Goal: Task Accomplishment & Management: Use online tool/utility

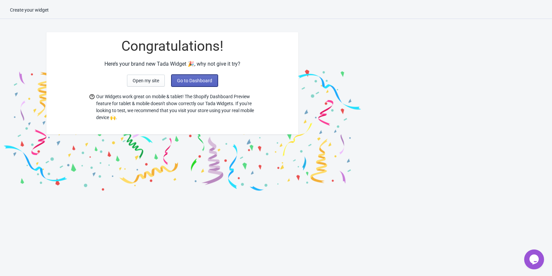
click at [187, 84] on button "Go to Dashboard" at bounding box center [194, 81] width 46 height 12
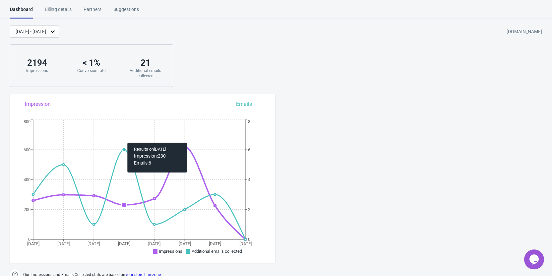
scroll to position [199, 0]
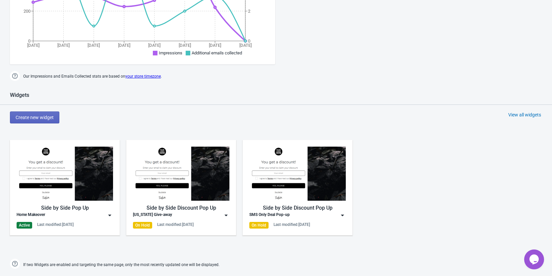
click at [69, 213] on div "Home Makeover" at bounding box center [65, 215] width 96 height 7
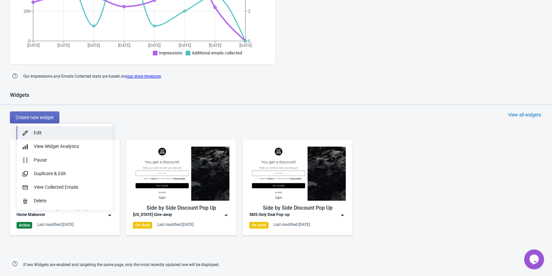
click at [54, 131] on div "Edit" at bounding box center [71, 132] width 74 height 7
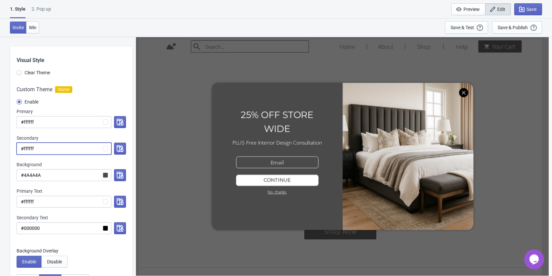
click at [104, 149] on input "#ffffff" at bounding box center [64, 149] width 95 height 12
click at [118, 150] on icon "button" at bounding box center [120, 148] width 7 height 7
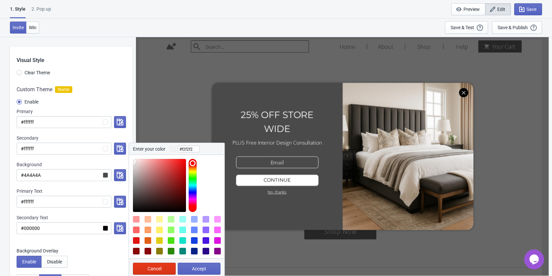
type input "#f4f4f4"
click at [133, 161] on div at bounding box center [159, 185] width 53 height 53
click at [189, 271] on button "Accept" at bounding box center [199, 269] width 43 height 12
radio input "true"
type input "#f4f4f4"
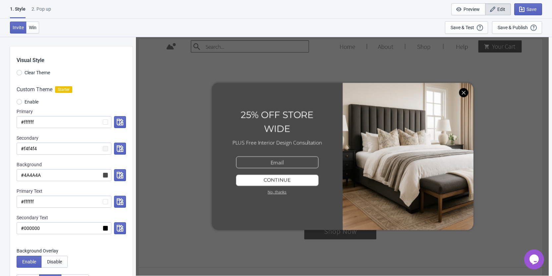
scroll to position [66, 0]
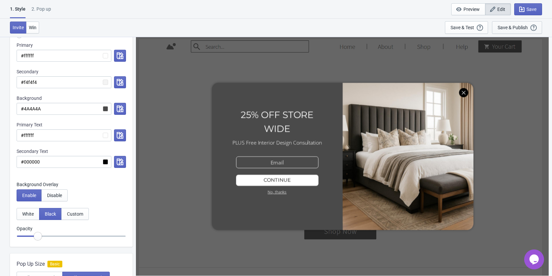
click at [521, 28] on div "Save & Publish" at bounding box center [513, 27] width 30 height 5
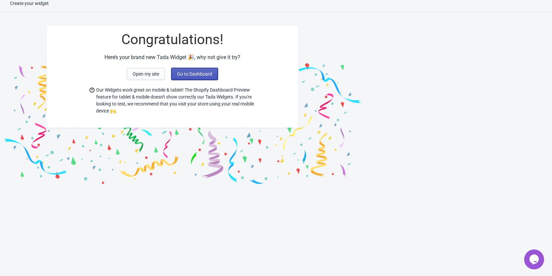
click at [181, 77] on button "Go to Dashboard" at bounding box center [194, 74] width 46 height 12
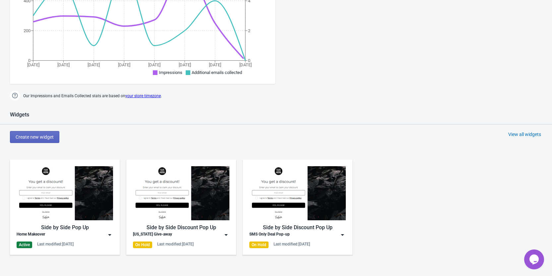
scroll to position [206, 0]
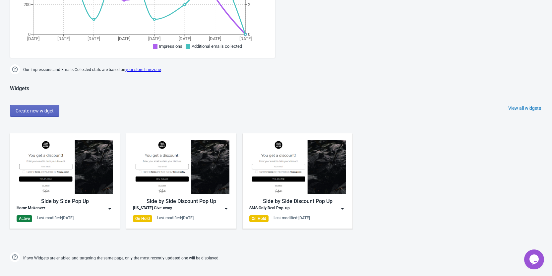
click at [80, 209] on div "Home Makeover" at bounding box center [65, 208] width 96 height 7
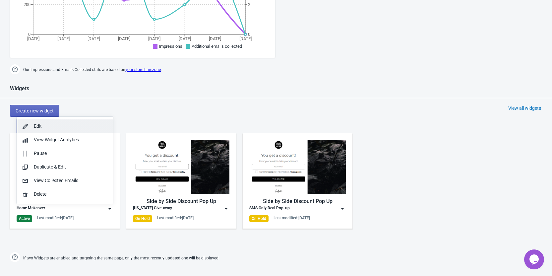
click at [51, 128] on div "Edit" at bounding box center [71, 126] width 74 height 7
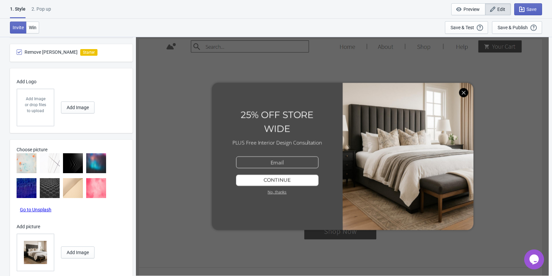
scroll to position [450, 0]
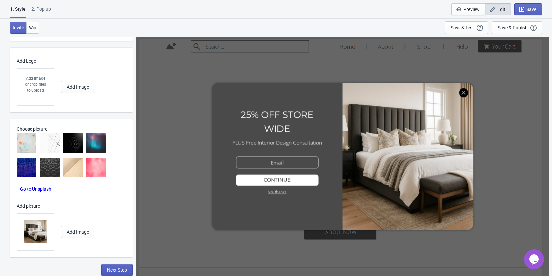
click at [124, 271] on span "Next Step" at bounding box center [117, 269] width 20 height 5
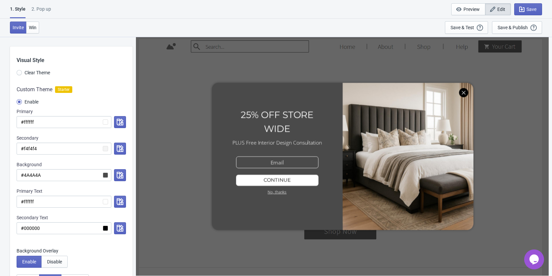
select select "homepageOnly"
select select "once"
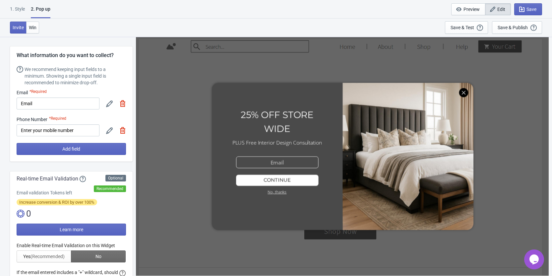
click at [108, 103] on icon at bounding box center [109, 103] width 7 height 7
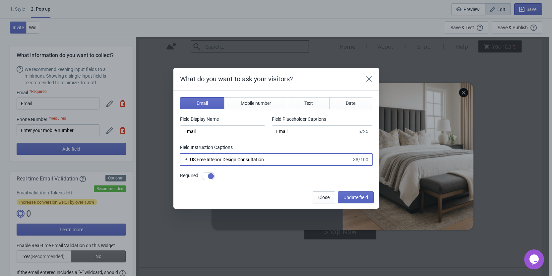
click at [283, 160] on input "PLUS Free Interior Design Consultation" at bounding box center [266, 159] width 172 height 12
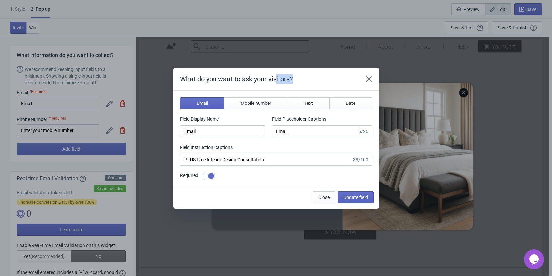
drag, startPoint x: 277, startPoint y: 73, endPoint x: 336, endPoint y: 82, distance: 60.0
click at [350, 82] on div "What do you want to ask your visitors?" at bounding box center [276, 79] width 206 height 23
click at [314, 79] on h2 "What do you want to ask your visitors?" at bounding box center [268, 78] width 176 height 9
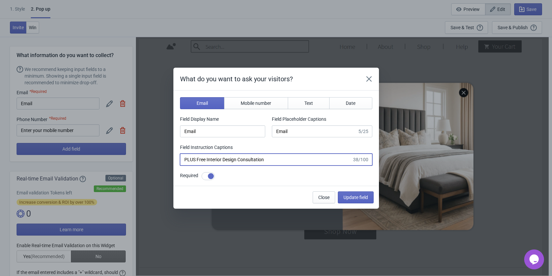
click at [271, 162] on input "PLUS Free Interior Design Consultation" at bounding box center [266, 159] width 172 height 12
click at [350, 196] on button "Update field" at bounding box center [356, 197] width 36 height 12
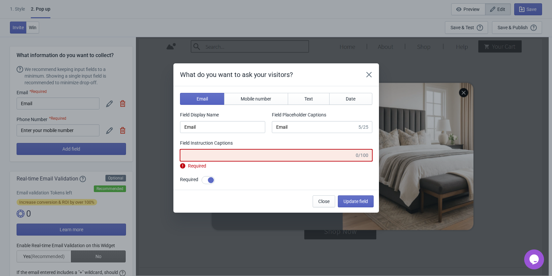
click at [278, 153] on input "Field Instruction Captions" at bounding box center [267, 155] width 175 height 12
click at [369, 72] on icon "Close" at bounding box center [369, 74] width 7 height 7
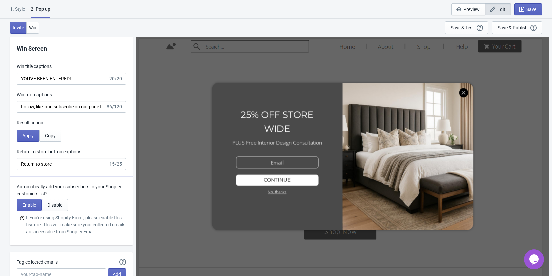
scroll to position [1061, 0]
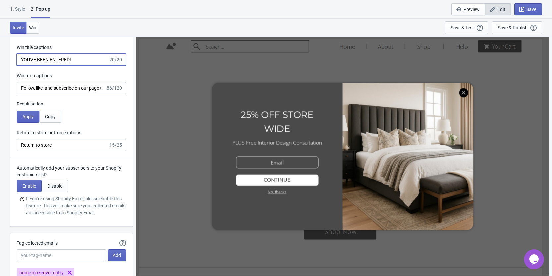
click at [78, 60] on input "YOU'VE BEEN ENTERED!" at bounding box center [63, 60] width 92 height 12
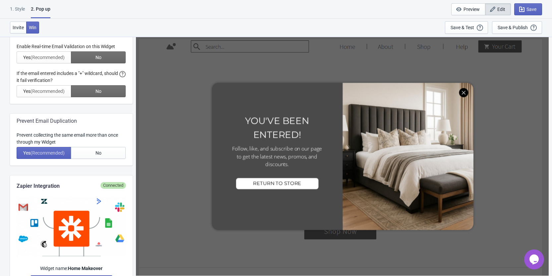
scroll to position [0, 0]
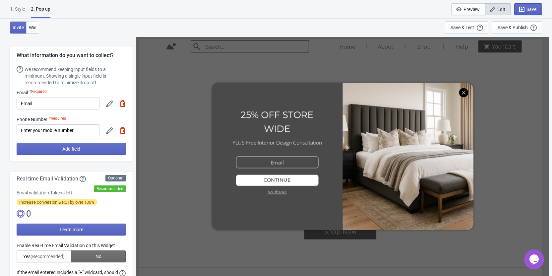
click at [110, 104] on icon at bounding box center [109, 103] width 7 height 7
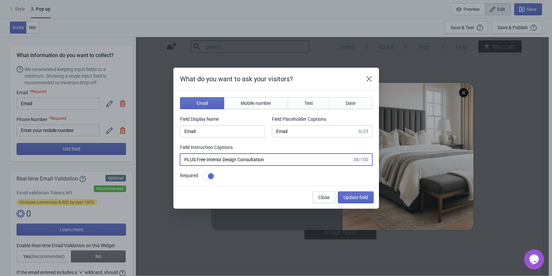
click at [234, 160] on input "PLUS Free Interior Design Consultation" at bounding box center [266, 159] width 172 height 12
click at [276, 161] on input "PLUS Free Interior Design Consultation" at bounding box center [266, 159] width 172 height 12
type input "<b>PLUS Free Interior Design Consultation</b>"
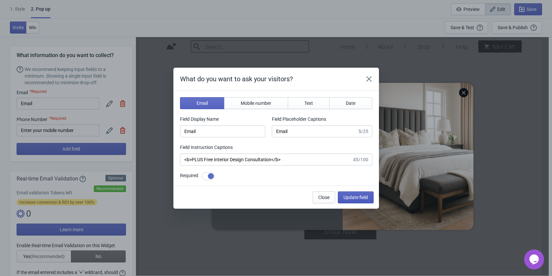
click at [340, 196] on button "Update field" at bounding box center [356, 197] width 36 height 12
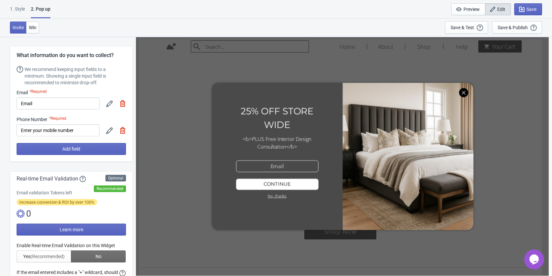
click at [108, 103] on icon at bounding box center [109, 103] width 7 height 7
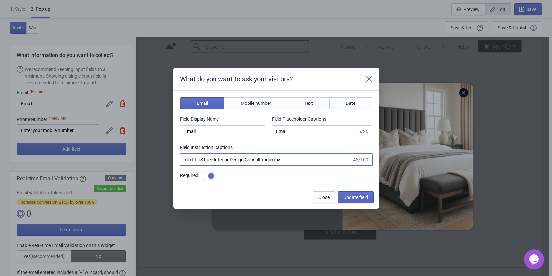
click at [287, 159] on input "<b>PLUS Free Interior Design Consultation</b>" at bounding box center [266, 159] width 172 height 12
drag, startPoint x: 191, startPoint y: 158, endPoint x: 173, endPoint y: 160, distance: 17.6
click at [173, 160] on section "Email Mobile number Text Date Field Display Name Email Field Placeholder Captio…" at bounding box center [276, 138] width 206 height 95
type input "PLUS Free Interior Design Consultation"
click at [258, 101] on span "Mobile number" at bounding box center [256, 102] width 31 height 5
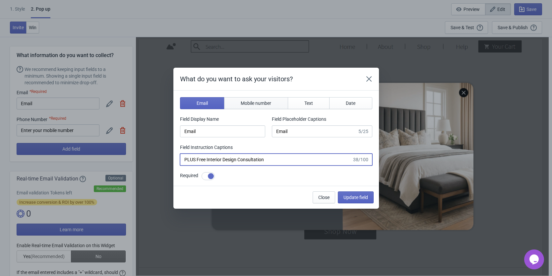
type input "phone"
type input "Enter your mobile number"
type input "Next, enter your mobile number to continue"
checkbox input "false"
select select "ca"
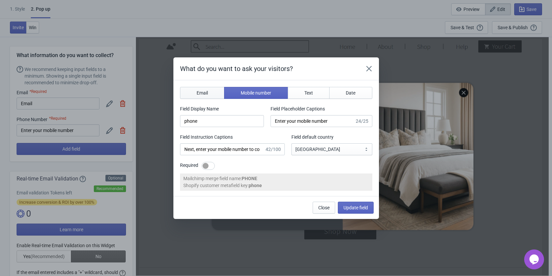
click at [198, 93] on span "Email" at bounding box center [202, 92] width 11 height 5
type input "email"
type input "Enter your email"
type input "Enter your email to continue"
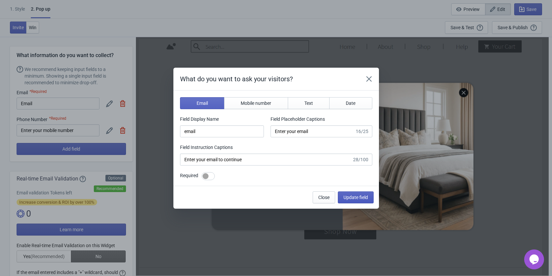
click at [365, 199] on span "Update field" at bounding box center [355, 197] width 25 height 5
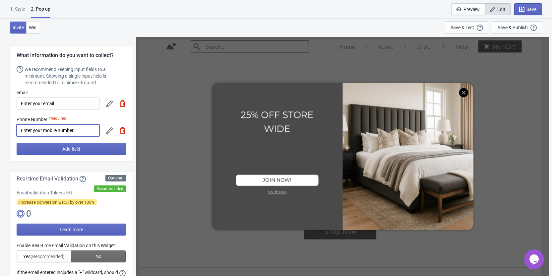
click at [82, 128] on input "Enter your mobile number" at bounding box center [58, 130] width 83 height 12
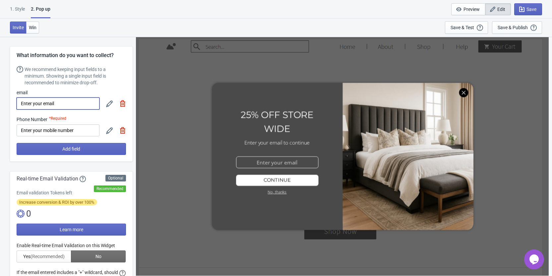
click at [71, 100] on input "Enter your email" at bounding box center [58, 103] width 83 height 12
click at [109, 105] on icon at bounding box center [109, 103] width 7 height 7
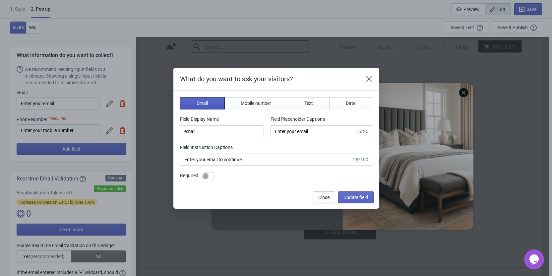
click at [203, 102] on span "Email" at bounding box center [202, 102] width 11 height 5
click at [212, 175] on div at bounding box center [208, 176] width 13 height 8
checkbox input "true"
click at [366, 76] on icon "Close" at bounding box center [369, 79] width 7 height 7
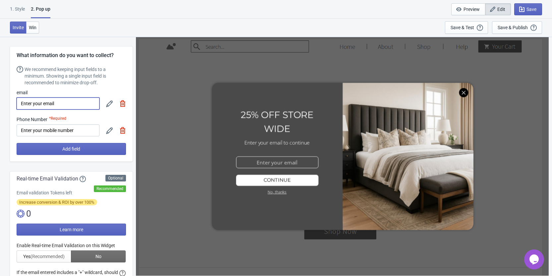
click at [61, 100] on input "Enter your email" at bounding box center [58, 103] width 83 height 12
click at [108, 102] on icon at bounding box center [109, 103] width 7 height 7
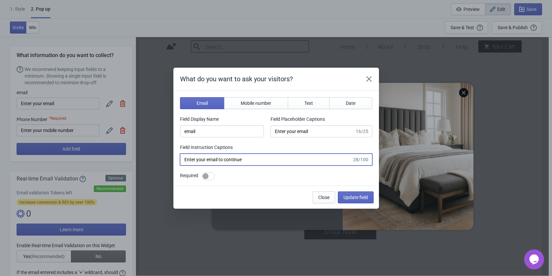
click at [261, 162] on input "Enter your email to continue" at bounding box center [266, 159] width 172 height 12
click at [367, 79] on icon "Close" at bounding box center [369, 79] width 7 height 7
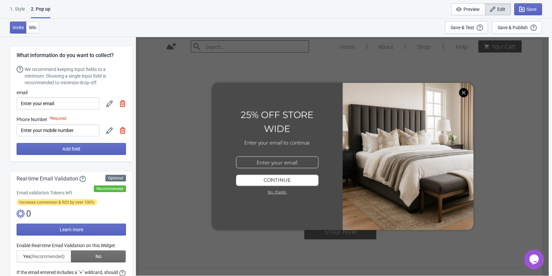
click at [108, 102] on icon at bounding box center [109, 103] width 7 height 7
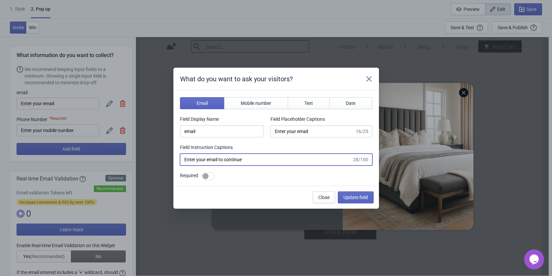
click at [248, 162] on input "Enter your email to continue" at bounding box center [266, 159] width 172 height 12
paste input "PLUS Free Interior Design Consultation"
type input "PLUS Free Interior Design Consultation"
click at [272, 179] on div "Required" at bounding box center [276, 176] width 192 height 8
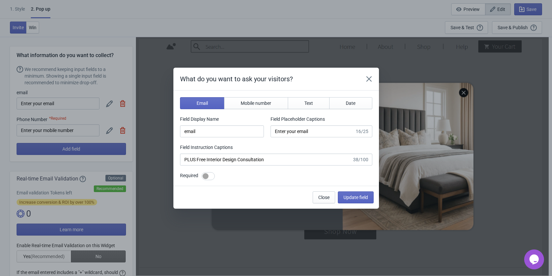
click at [210, 176] on div at bounding box center [208, 176] width 13 height 8
checkbox input "true"
click at [263, 103] on span "Mobile number" at bounding box center [256, 102] width 31 height 5
type input "phone"
type input "Enter your mobile number"
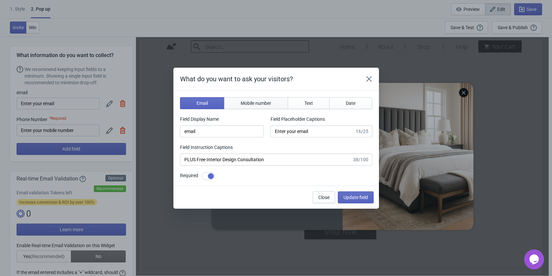
type input "Next, enter your mobile number to continue"
checkbox input "false"
select select "ca"
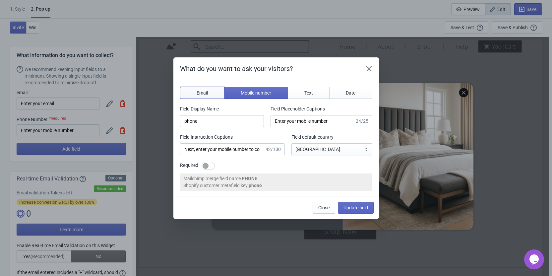
click at [201, 93] on span "Email" at bounding box center [202, 92] width 11 height 5
type input "email"
type input "Enter your email"
type input "Enter your email to continue"
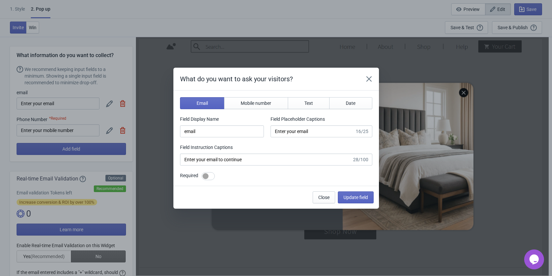
click at [212, 178] on div at bounding box center [208, 176] width 13 height 8
checkbox input "true"
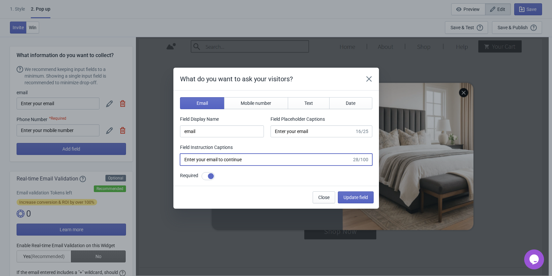
click at [259, 159] on input "Enter your email to continue" at bounding box center [266, 159] width 172 height 12
paste input "PLUS Free Interior Design Consultation"
type input "PLUS Free Interior Design Consultation"
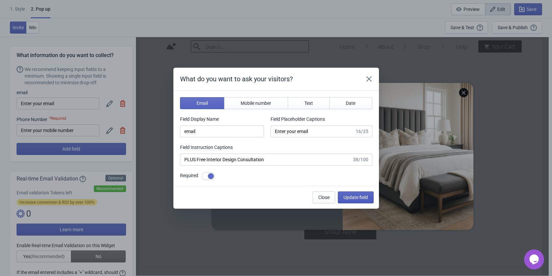
click at [350, 198] on span "Update field" at bounding box center [355, 197] width 25 height 5
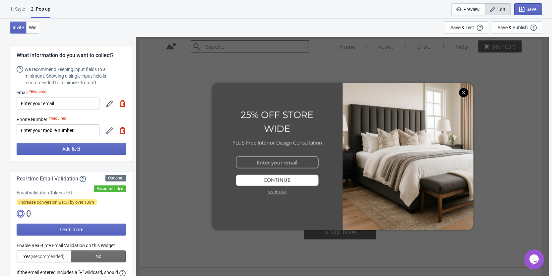
click at [122, 132] on img at bounding box center [122, 130] width 7 height 7
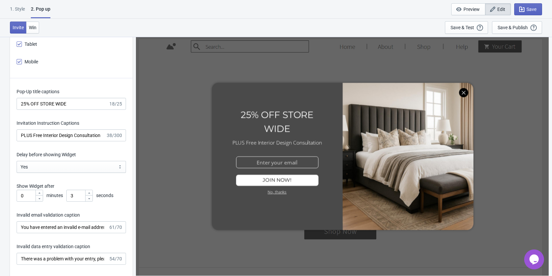
scroll to position [663, 0]
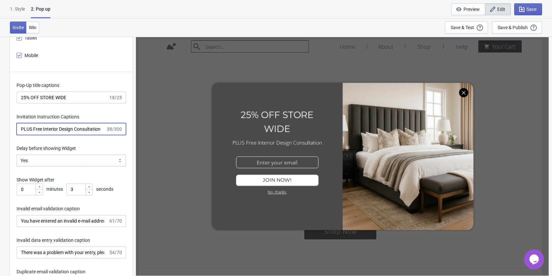
click at [60, 127] on input "PLUS Free Interior Design Consultation" at bounding box center [61, 129] width 89 height 12
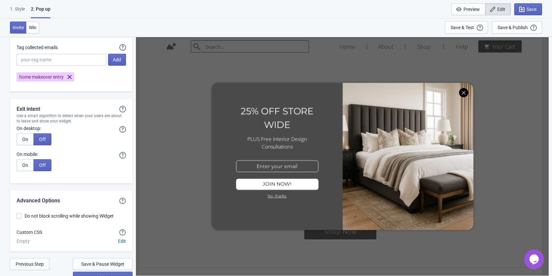
scroll to position [1269, 0]
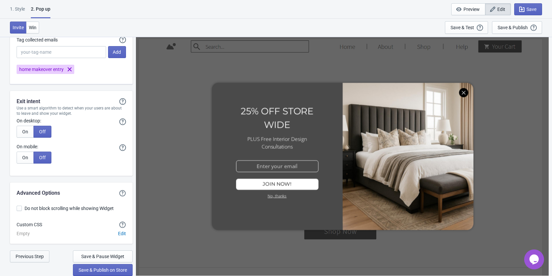
type input "PLUS Free Interior Design Consultations"
click at [36, 256] on span "Previous Step" at bounding box center [30, 256] width 28 height 5
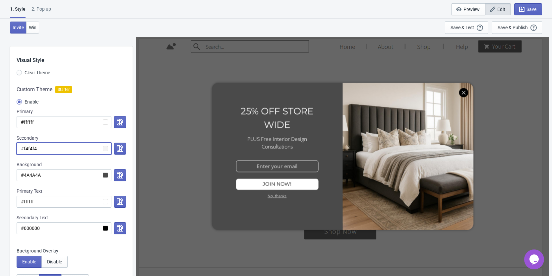
click at [104, 148] on input "#f4f4f4" at bounding box center [64, 149] width 95 height 12
click at [122, 149] on icon "button" at bounding box center [120, 148] width 7 height 7
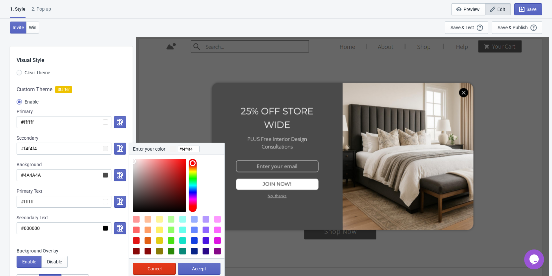
click at [136, 242] on div at bounding box center [136, 240] width 7 height 7
type input "#E11414"
click at [185, 268] on button "Accept" at bounding box center [199, 269] width 43 height 12
radio input "true"
type input "#E11414"
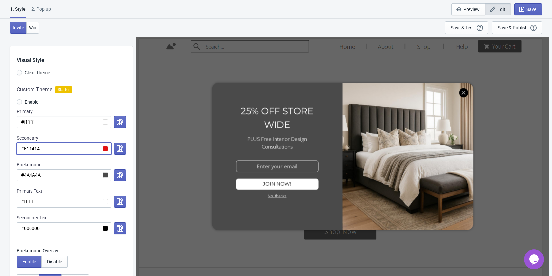
click at [66, 148] on input "#E11414" at bounding box center [64, 149] width 95 height 12
click at [119, 148] on icon "button" at bounding box center [120, 148] width 7 height 7
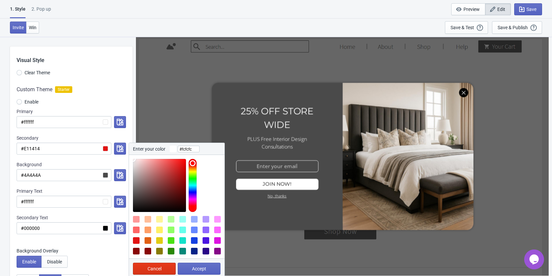
type input "#fafafa"
drag, startPoint x: 137, startPoint y: 162, endPoint x: 126, endPoint y: 160, distance: 11.3
click at [126, 160] on div "Custom Theme Starter Enable Primary #ffffff Secondary #E11414 Enter your color …" at bounding box center [71, 163] width 123 height 168
click at [196, 271] on span "Accept" at bounding box center [199, 268] width 14 height 5
radio input "true"
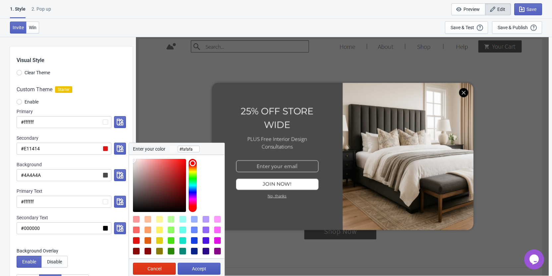
type input "#fafafa"
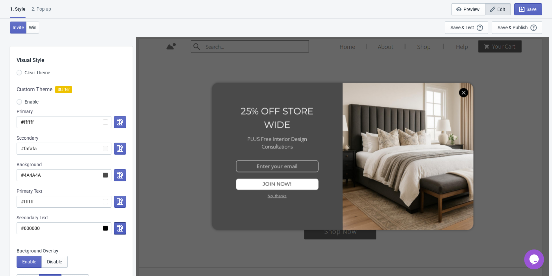
click at [121, 230] on icon "button" at bounding box center [120, 228] width 7 height 7
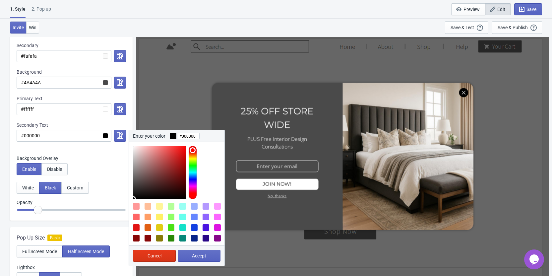
scroll to position [133, 0]
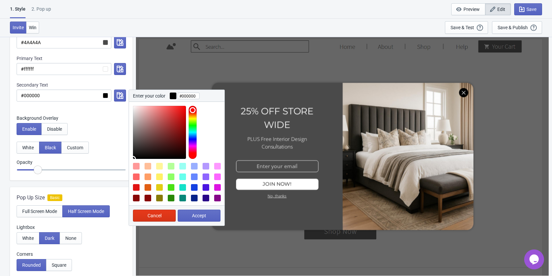
click at [134, 187] on div at bounding box center [136, 187] width 7 height 7
type input "#E11414"
click at [186, 216] on button "Accept" at bounding box center [199, 216] width 43 height 12
radio input "true"
type input "#E11414"
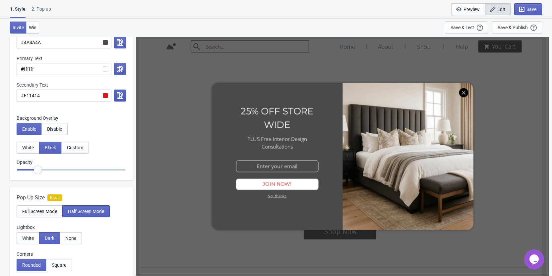
click at [121, 96] on icon "button" at bounding box center [120, 95] width 7 height 7
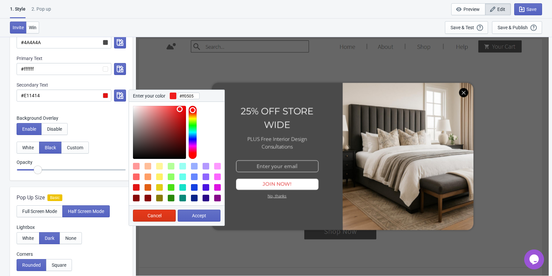
type input "#ff0000"
drag, startPoint x: 180, startPoint y: 109, endPoint x: 197, endPoint y: 100, distance: 19.7
click at [195, 98] on div "Enter your color #ff0000 Cancel Accept" at bounding box center [177, 158] width 96 height 136
click at [202, 215] on span "Accept" at bounding box center [199, 215] width 14 height 5
radio input "true"
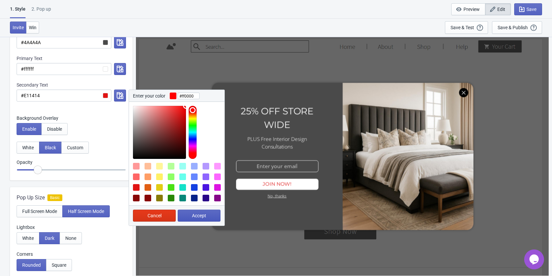
type input "#ff0000"
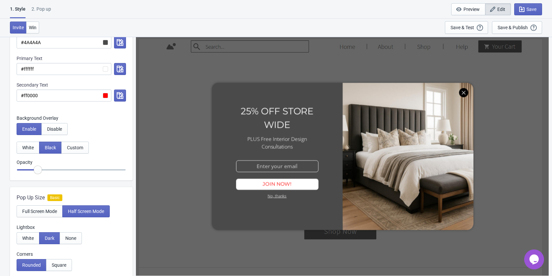
scroll to position [66, 0]
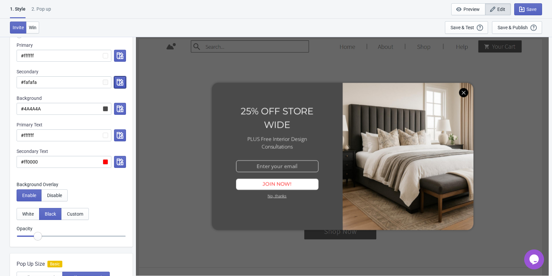
click at [120, 84] on icon "button" at bounding box center [120, 82] width 7 height 7
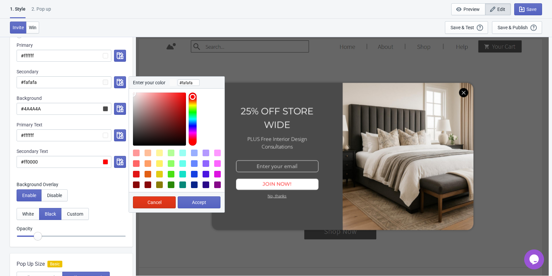
click at [159, 163] on div at bounding box center [159, 163] width 7 height 7
type input "#FFF066"
click at [200, 203] on span "Accept" at bounding box center [199, 202] width 14 height 5
radio input "true"
type input "#FFF066"
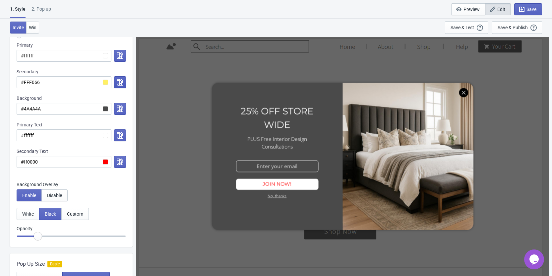
click at [121, 83] on icon "button" at bounding box center [120, 82] width 7 height 7
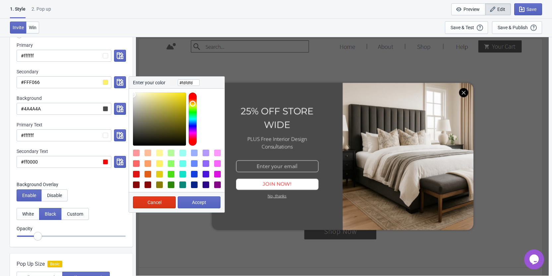
type input "#ffffff"
drag, startPoint x: 165, startPoint y: 94, endPoint x: 126, endPoint y: 91, distance: 39.9
click at [126, 91] on div "Custom Theme Starter Enable Primary #ffffff Secondary #FFF066 Enter your color …" at bounding box center [71, 97] width 123 height 168
click at [206, 204] on span "Accept" at bounding box center [199, 202] width 14 height 5
radio input "true"
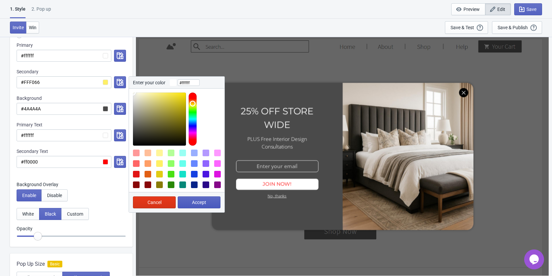
type input "#ffffff"
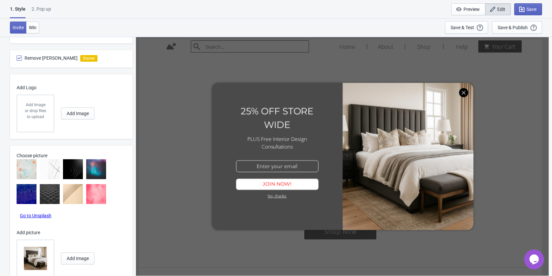
scroll to position [450, 0]
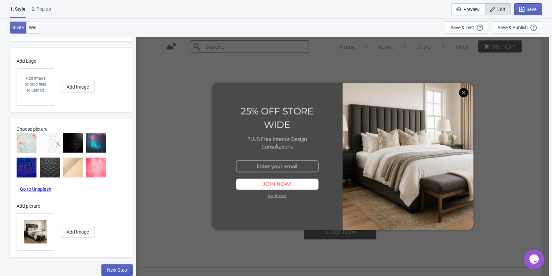
click at [127, 271] on span "Next Step" at bounding box center [117, 269] width 20 height 5
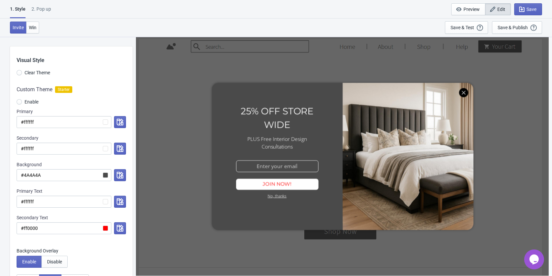
select select "homepageOnly"
select select "once"
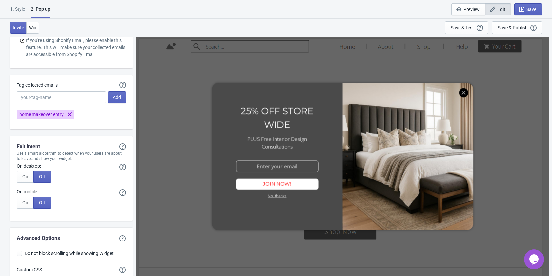
scroll to position [1193, 0]
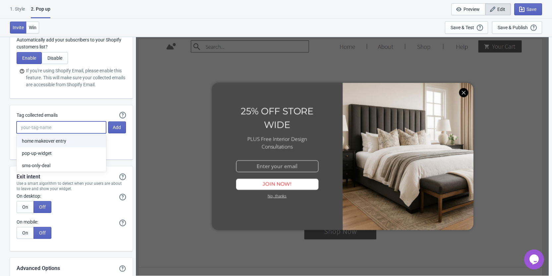
click at [71, 130] on input "Tag collected emails" at bounding box center [62, 127] width 90 height 12
click at [64, 153] on button "pop-up-widget" at bounding box center [62, 153] width 90 height 12
type input "pop-up-widget"
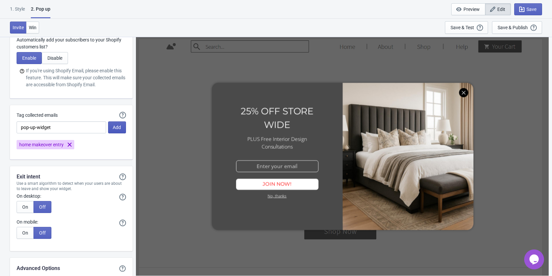
click at [120, 130] on span "Add" at bounding box center [117, 127] width 8 height 5
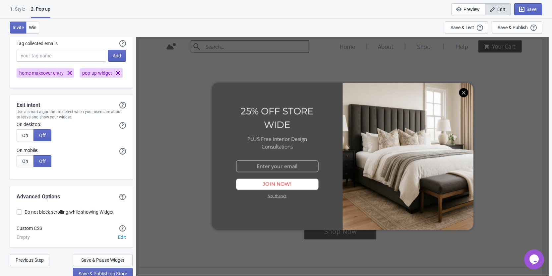
scroll to position [1269, 0]
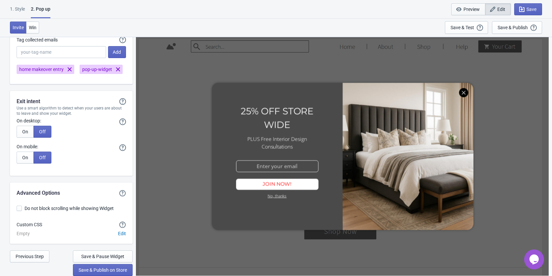
click at [469, 10] on span "Preview" at bounding box center [471, 9] width 16 height 5
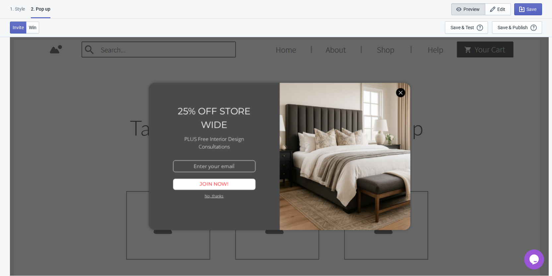
scroll to position [36, 0]
click at [405, 94] on div at bounding box center [279, 156] width 531 height 236
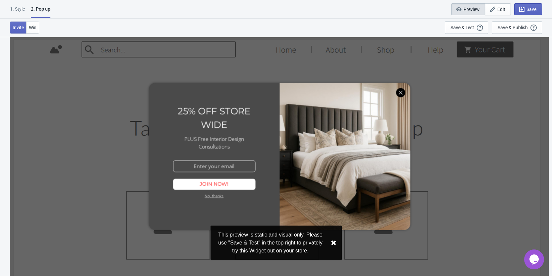
click at [401, 94] on div at bounding box center [279, 156] width 531 height 236
click at [499, 12] on span "Edit" at bounding box center [501, 9] width 8 height 5
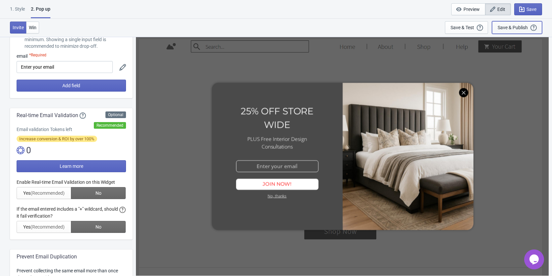
click at [510, 28] on div "Save & Publish" at bounding box center [513, 27] width 30 height 5
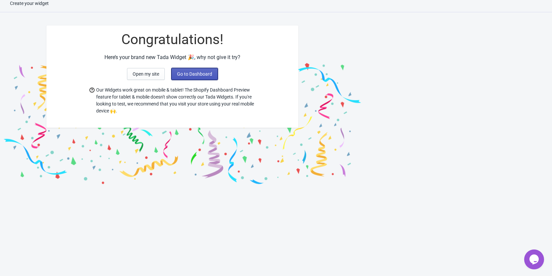
click at [203, 78] on button "Go to Dashboard" at bounding box center [194, 74] width 46 height 12
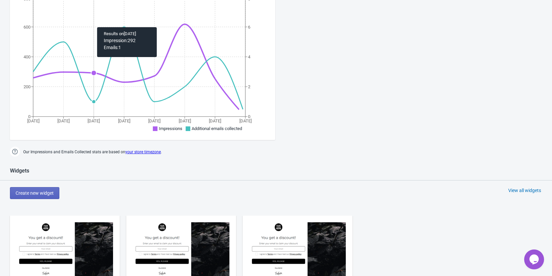
scroll to position [206, 0]
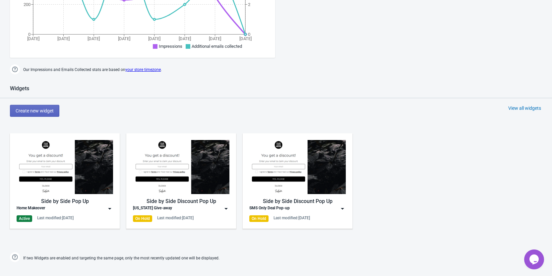
click at [542, 263] on div "Opens Chat This icon Opens the chat window." at bounding box center [534, 259] width 20 height 11
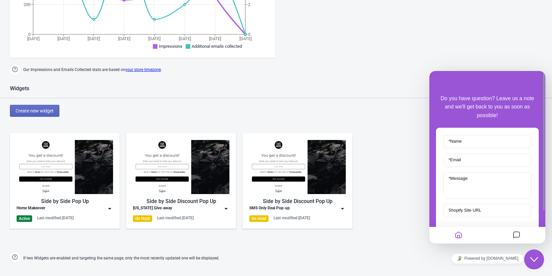
click at [474, 211] on label "Shopify Site URL" at bounding box center [464, 210] width 39 height 5
click at [474, 211] on input "Shopify Site URL" at bounding box center [487, 210] width 88 height 13
paste input "[URL][DOMAIN_NAME]"
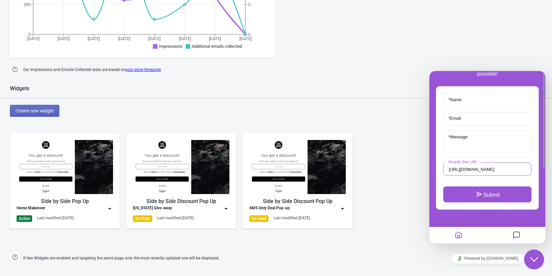
scroll to position [272, 0]
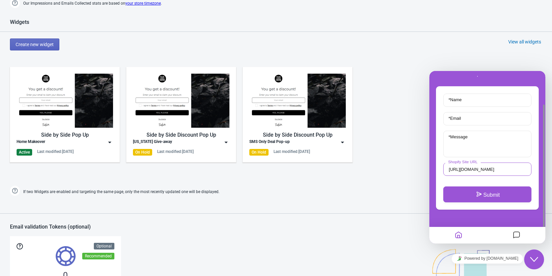
type input "[URL][DOMAIN_NAME]"
click at [470, 146] on textarea "* Message" at bounding box center [487, 144] width 88 height 27
click at [98, 140] on div "Home Makeover" at bounding box center [65, 142] width 96 height 7
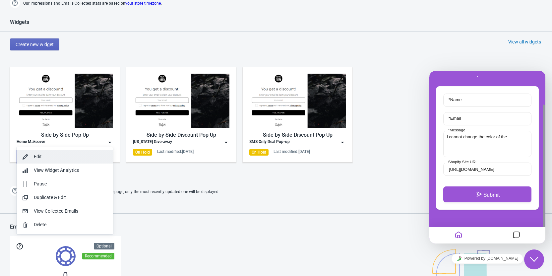
click at [69, 158] on div "Edit" at bounding box center [71, 156] width 74 height 7
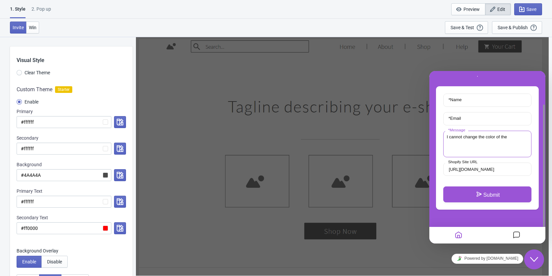
click at [491, 139] on textarea "I cannot change the color of the" at bounding box center [487, 144] width 88 height 27
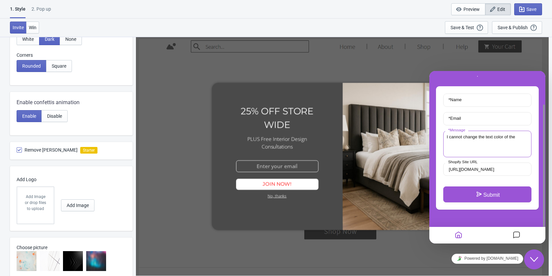
scroll to position [450, 0]
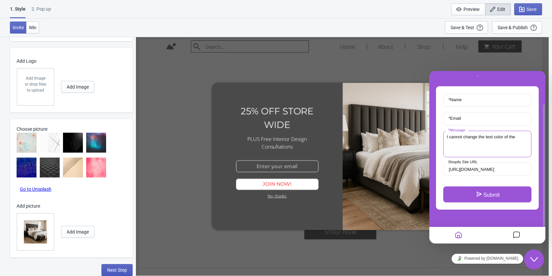
type textarea "I cannot change the text color of the"
click at [117, 267] on span "Next Step" at bounding box center [117, 269] width 20 height 5
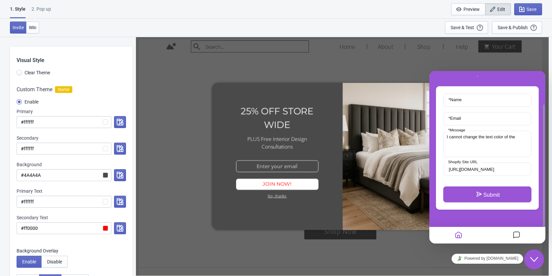
select select "homepageOnly"
select select "once"
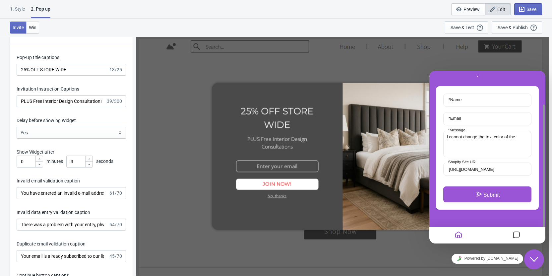
scroll to position [663, 0]
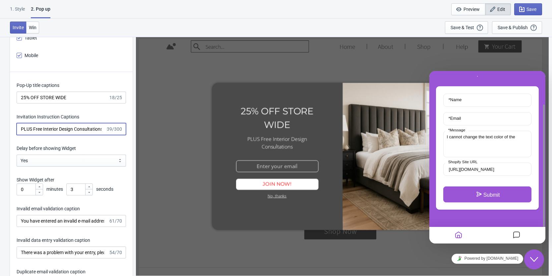
click at [75, 130] on input "PLUS Free Interior Design Consultations" at bounding box center [61, 129] width 89 height 12
click at [521, 137] on textarea "I cannot change the text color of the" at bounding box center [487, 144] width 88 height 27
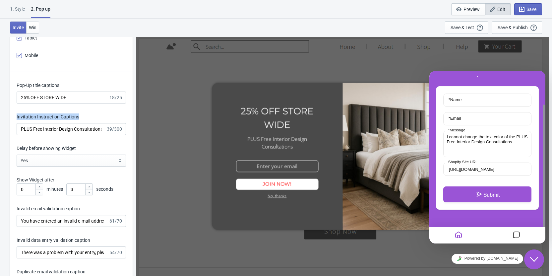
drag, startPoint x: 83, startPoint y: 116, endPoint x: 16, endPoint y: 115, distance: 66.6
click at [16, 115] on div "Pop-Up title captions 25% OFF STORE WIDE 18/25 Invitation Instruction Captions …" at bounding box center [71, 245] width 123 height 346
copy label "Invitation Instruction Captions"
drag, startPoint x: 519, startPoint y: 144, endPoint x: 517, endPoint y: 137, distance: 7.7
click at [517, 137] on textarea "I cannot change the text color of the PLUS Free Interior Design Consultations" at bounding box center [487, 144] width 88 height 27
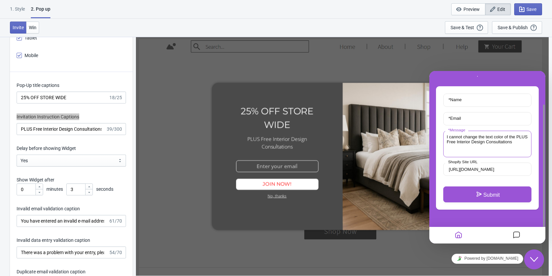
paste textarea "Invitation Instruction Cap"
click at [513, 143] on textarea "I cannot change the text color of the Invitation Instruction Captions" at bounding box center [487, 144] width 88 height 27
type textarea "I cannot change the text color of the Invitation Instruction Captions. Can you …"
click at [486, 97] on input "* Name" at bounding box center [487, 99] width 88 height 13
click at [480, 101] on input "* Name" at bounding box center [487, 99] width 88 height 13
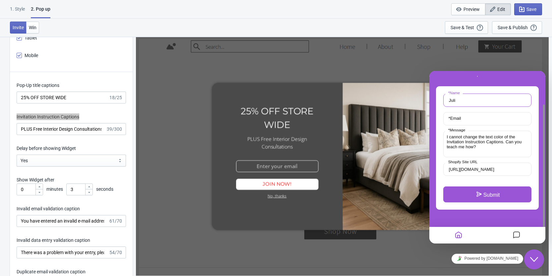
type input "[PERSON_NAME]"
type input "[PERSON_NAME][EMAIL_ADDRESS][DOMAIN_NAME]"
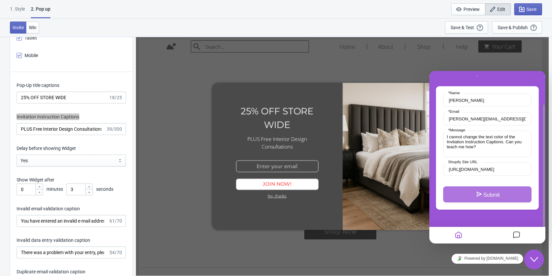
click at [500, 197] on button "Submit" at bounding box center [487, 194] width 88 height 16
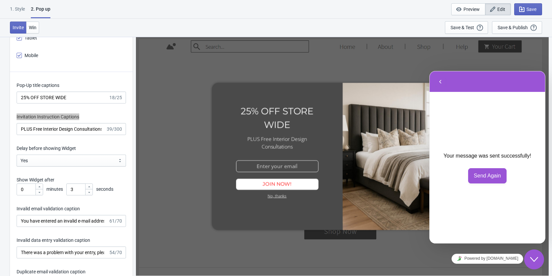
click at [529, 260] on div "Close Chat This icon closes the chat window." at bounding box center [534, 259] width 20 height 8
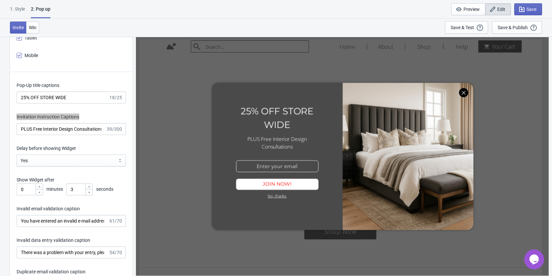
click at [531, 261] on icon "Chat widget" at bounding box center [533, 259] width 9 height 10
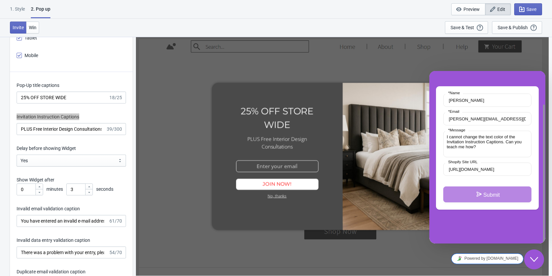
click at [490, 258] on link "Powered by [DOMAIN_NAME]" at bounding box center [488, 259] width 72 height 10
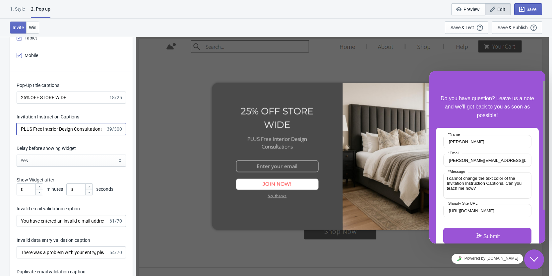
click at [60, 131] on input "PLUS Free Interior Design Consultations" at bounding box center [61, 129] width 89 height 12
click at [106, 113] on div "Pop-Up title captions 25% OFF STORE WIDE 18/25 Invitation Instruction Captions …" at bounding box center [71, 245] width 123 height 346
click at [53, 129] on input "Invitation Instruction Captions" at bounding box center [63, 129] width 92 height 12
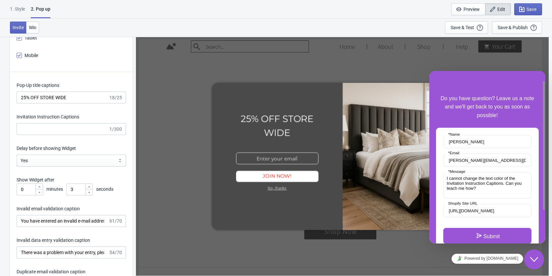
click at [11, 139] on div "Pop-Up title captions 25% OFF STORE WIDE 18/25 Invitation Instruction Captions …" at bounding box center [71, 245] width 123 height 346
click at [83, 128] on input "Invitation Instruction Captions" at bounding box center [63, 129] width 92 height 12
click at [13, 147] on div "Pop-Up title captions 25% OFF STORE WIDE 18/25 Invitation Instruction Captions …" at bounding box center [71, 245] width 123 height 346
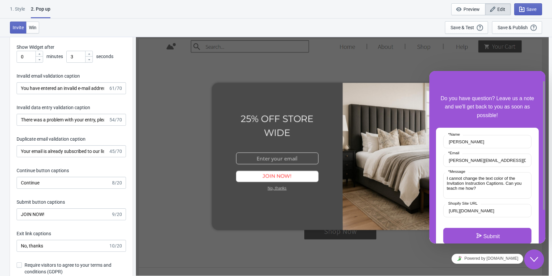
scroll to position [862, 0]
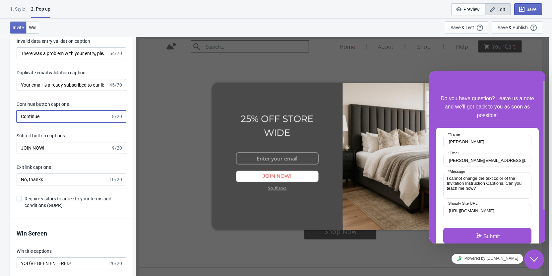
click at [67, 118] on input "Continue" at bounding box center [64, 116] width 94 height 12
click at [35, 28] on span "Win" at bounding box center [33, 27] width 8 height 5
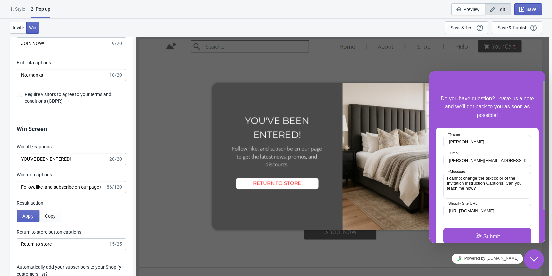
scroll to position [995, 0]
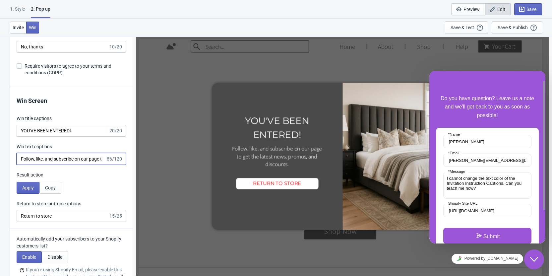
click at [66, 159] on input "Follow, like, and subscribe on our page to get the latest news, promos, and dis…" at bounding box center [61, 159] width 89 height 12
click at [21, 160] on input "Follow, like, and subscribe on our page to get the latest news, promos, and dis…" at bounding box center [61, 159] width 89 height 12
paste input "Invitation Instruction Captions"
type input "Follow, like, and subscribe on our page to get the latest news, promos, and dis…"
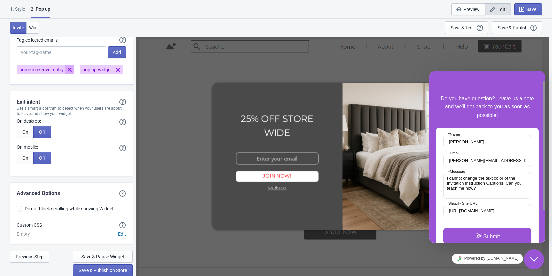
scroll to position [1269, 0]
click at [46, 258] on button "Previous Step" at bounding box center [29, 256] width 39 height 12
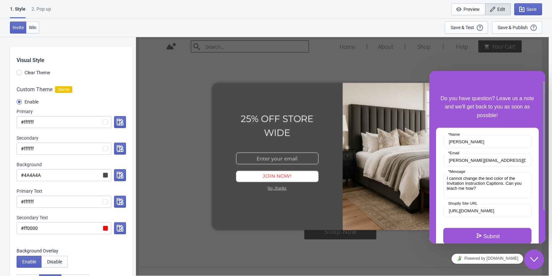
click at [28, 101] on span "Enable" at bounding box center [32, 101] width 14 height 7
click at [22, 101] on input "Enable" at bounding box center [19, 105] width 5 height 12
click at [29, 104] on span "Enable" at bounding box center [32, 101] width 14 height 7
click at [22, 104] on input "Enable" at bounding box center [19, 105] width 5 height 12
click at [20, 74] on input "Clear Theme" at bounding box center [19, 76] width 5 height 12
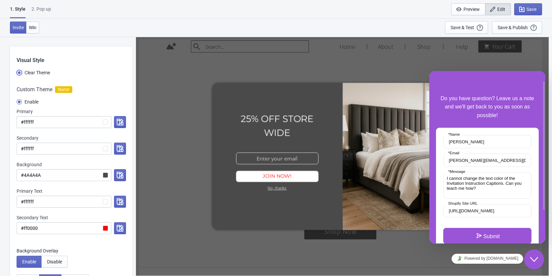
radio input "true"
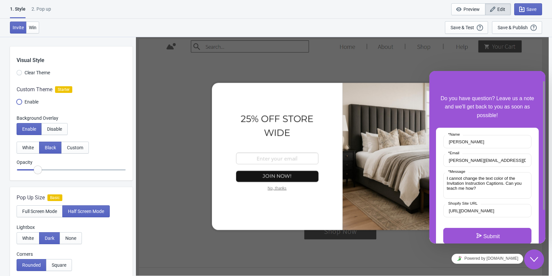
click at [20, 103] on input "Enable" at bounding box center [19, 105] width 5 height 12
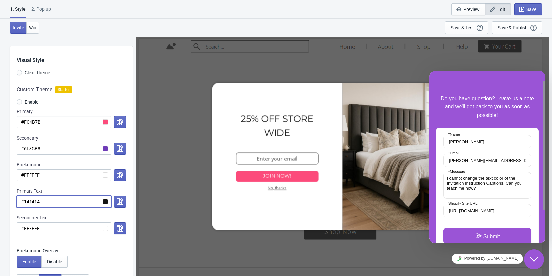
click at [37, 202] on input "#141414" at bounding box center [64, 202] width 95 height 12
click at [34, 229] on input "#FFFFFF" at bounding box center [64, 228] width 95 height 12
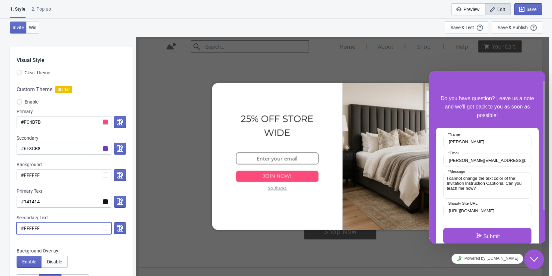
click at [34, 229] on input "#FFFFFF" at bounding box center [64, 228] width 95 height 12
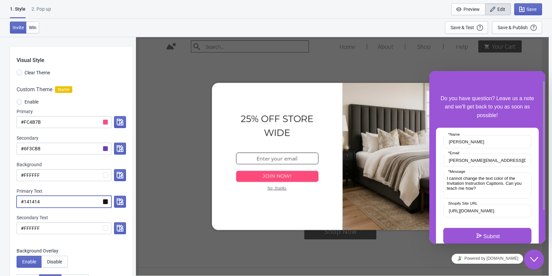
click at [32, 201] on input "#141414" at bounding box center [64, 202] width 95 height 12
paste input "FFFFFF"
radio input "true"
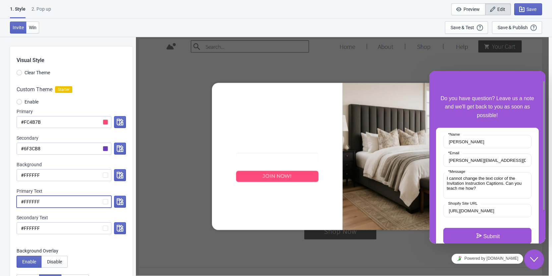
type input "#FFFFFF"
click at [32, 227] on input "#FFFFFF" at bounding box center [64, 228] width 95 height 12
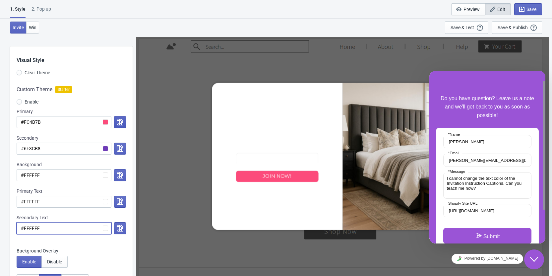
click at [118, 122] on icon "button" at bounding box center [120, 122] width 7 height 7
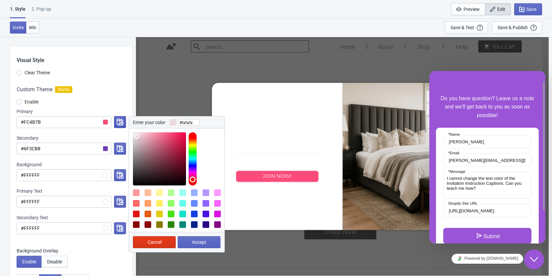
type input "#ffffff"
drag, startPoint x: 137, startPoint y: 136, endPoint x: 119, endPoint y: 125, distance: 20.6
click at [119, 125] on div "Enter your color #ffffff Cancel Accept" at bounding box center [118, 122] width 15 height 12
click at [105, 94] on div "Custom Theme Starter Enable Primary #FC4B7B Enter your color #ffffff Cancel Acc…" at bounding box center [71, 163] width 123 height 168
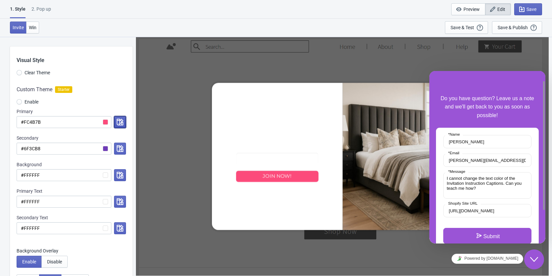
click at [120, 122] on icon "button" at bounding box center [120, 122] width 7 height 7
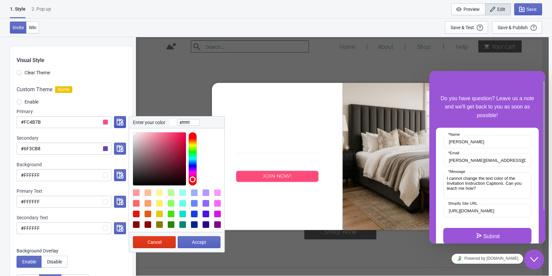
drag, startPoint x: 136, startPoint y: 136, endPoint x: 116, endPoint y: 127, distance: 21.7
click at [116, 127] on div "Enter your color #ffffff Cancel Accept" at bounding box center [118, 122] width 15 height 12
click at [137, 133] on div at bounding box center [159, 158] width 53 height 53
type input "#ffffff"
drag, startPoint x: 136, startPoint y: 133, endPoint x: 129, endPoint y: 129, distance: 8.5
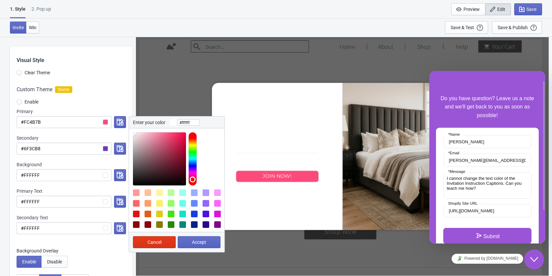
click at [129, 129] on div at bounding box center [176, 156] width 95 height 57
click at [186, 244] on button "Accept" at bounding box center [199, 242] width 43 height 12
radio input "true"
type input "#ffffff"
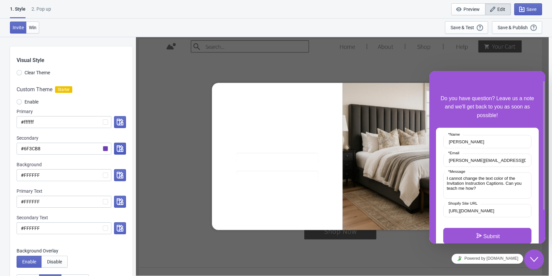
click at [119, 150] on icon "button" at bounding box center [120, 148] width 7 height 7
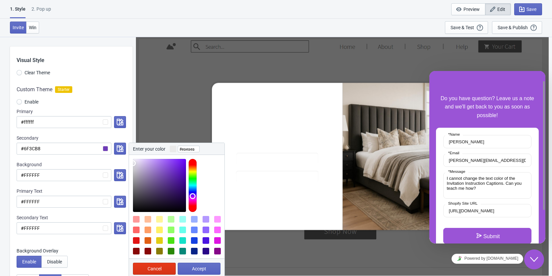
type input "#ececec"
drag, startPoint x: 136, startPoint y: 165, endPoint x: 131, endPoint y: 163, distance: 6.2
click at [131, 163] on div at bounding box center [176, 183] width 95 height 57
click at [195, 269] on span "Accept" at bounding box center [199, 268] width 14 height 5
radio input "true"
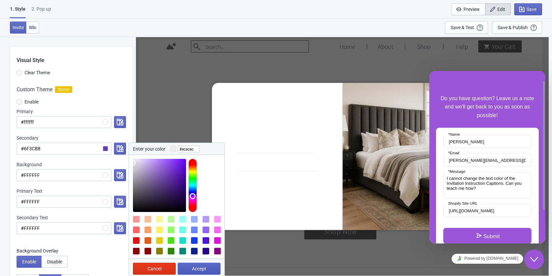
type input "#ececec"
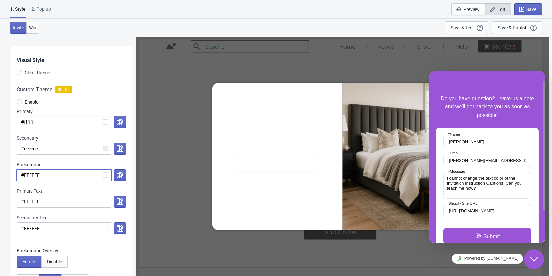
click at [60, 174] on input "#FFFFFF" at bounding box center [64, 175] width 95 height 12
click at [33, 175] on input "#FFFFFF" at bounding box center [64, 175] width 95 height 12
paste input "#4A4A4A"
radio input "true"
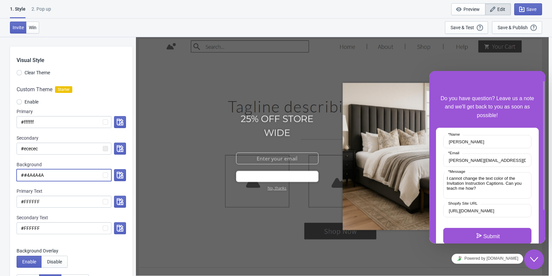
scroll to position [66, 0]
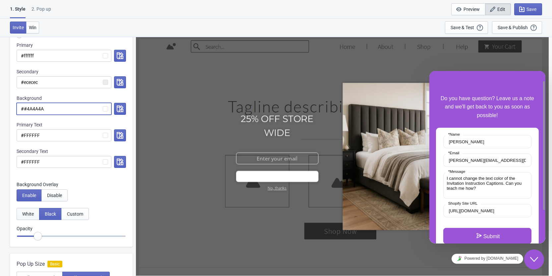
type input "##4A4A4A"
click at [26, 215] on span "White" at bounding box center [28, 213] width 12 height 5
click at [46, 217] on button "Black" at bounding box center [50, 214] width 23 height 12
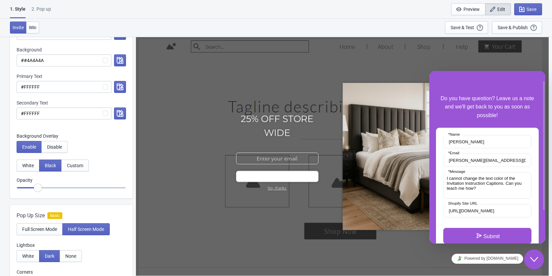
scroll to position [199, 0]
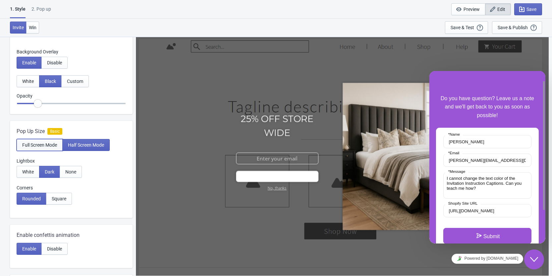
click at [38, 146] on span "Full Screen Mode" at bounding box center [39, 144] width 35 height 5
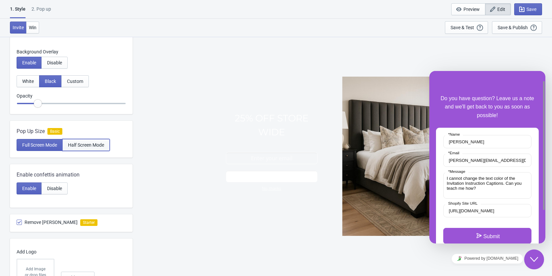
click at [90, 147] on span "Half Screen Mode" at bounding box center [86, 144] width 36 height 5
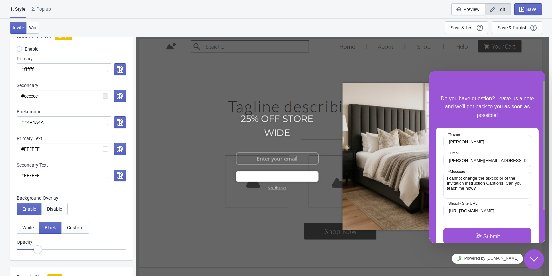
scroll to position [0, 0]
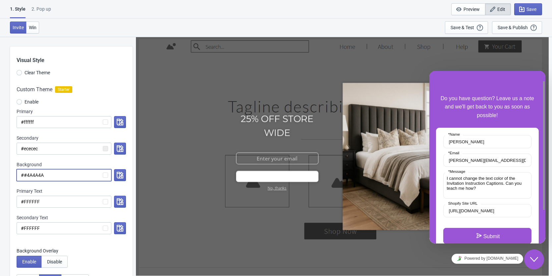
click at [30, 174] on input "##4A4A4A" at bounding box center [64, 175] width 95 height 12
click at [26, 175] on input "##4A4A4A" at bounding box center [64, 175] width 95 height 12
radio input "true"
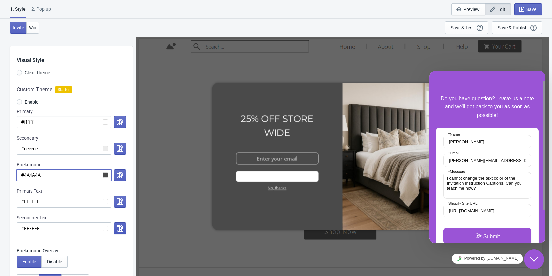
type input "#4A4A4A"
click at [121, 229] on icon "button" at bounding box center [120, 228] width 7 height 7
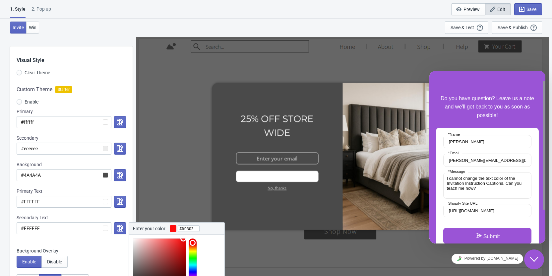
type input "#ff0000"
drag, startPoint x: 178, startPoint y: 239, endPoint x: 188, endPoint y: 235, distance: 10.5
click at [188, 235] on div at bounding box center [176, 262] width 95 height 57
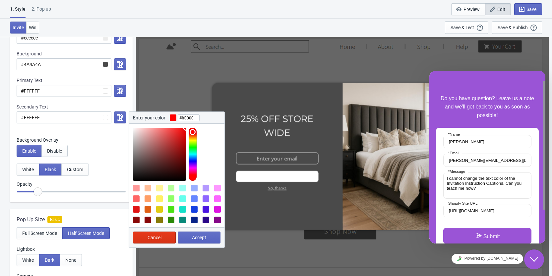
scroll to position [133, 0]
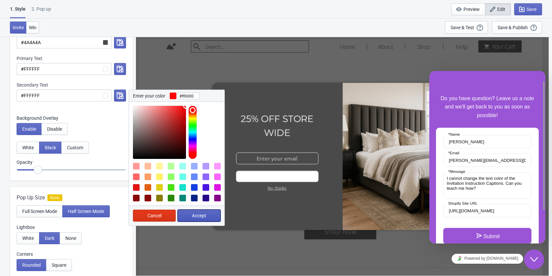
click at [202, 215] on span "Accept" at bounding box center [199, 215] width 14 height 5
radio input "true"
type input "#ff0000"
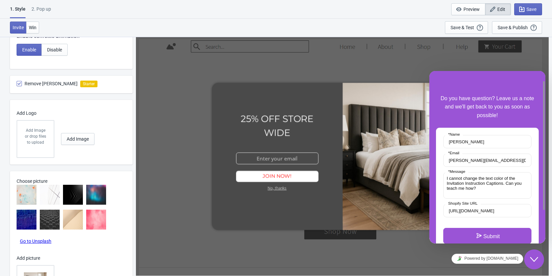
scroll to position [450, 0]
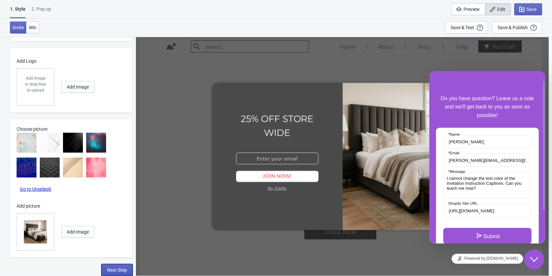
click at [111, 271] on span "Next Step" at bounding box center [117, 269] width 20 height 5
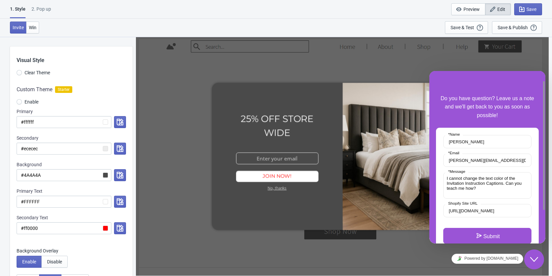
select select "homepageOnly"
select select "once"
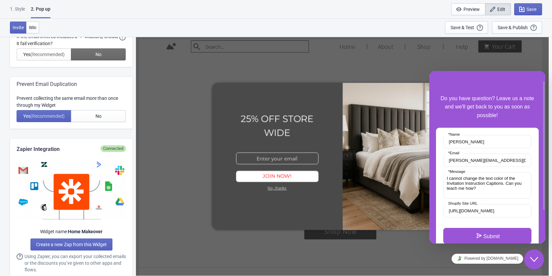
scroll to position [332, 0]
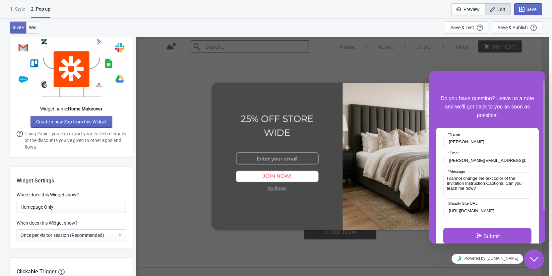
click at [36, 30] on span "Win" at bounding box center [33, 27] width 8 height 5
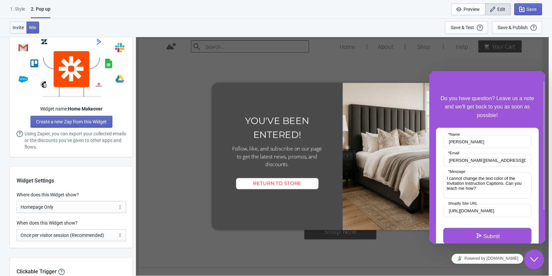
click at [18, 28] on span "Invite" at bounding box center [18, 27] width 11 height 5
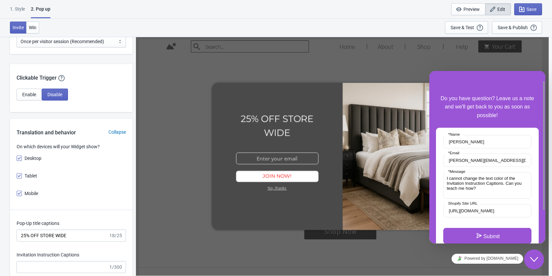
scroll to position [663, 0]
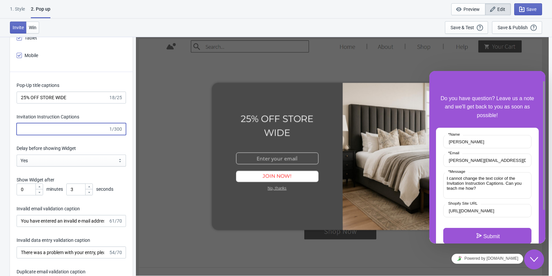
click at [64, 130] on input "Invitation Instruction Captions" at bounding box center [63, 129] width 92 height 12
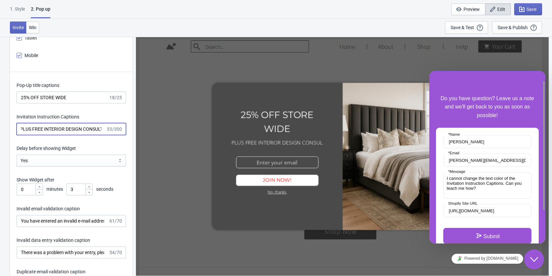
scroll to position [0, 6]
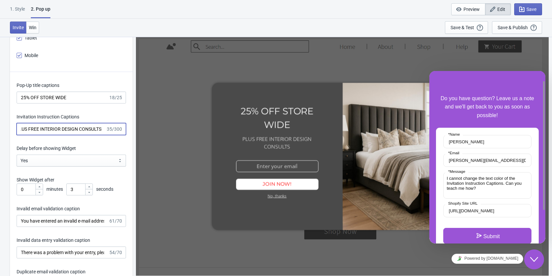
click at [45, 128] on input "PLUS FREE INTERIOR DESIGN CONSULTS" at bounding box center [61, 129] width 89 height 12
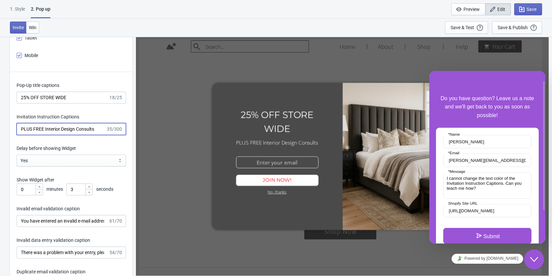
click at [34, 128] on input "PLUS FREE Interior Design Consults" at bounding box center [61, 129] width 89 height 12
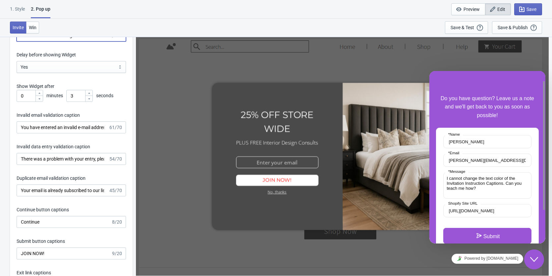
scroll to position [796, 0]
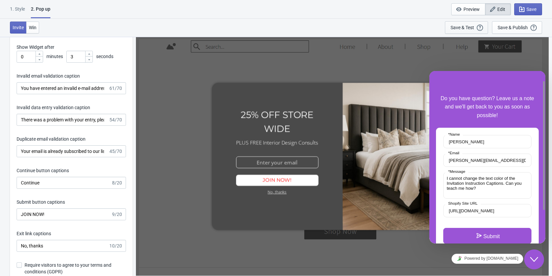
type input "PLUS FREE Interior Design Consults"
click at [474, 29] on div "Save & Test" at bounding box center [463, 27] width 24 height 5
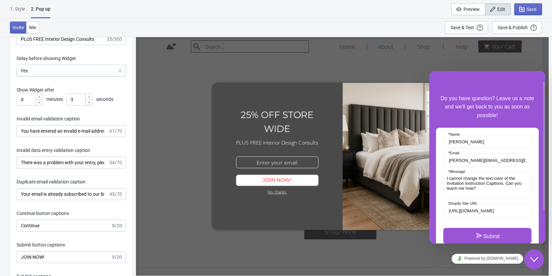
scroll to position [663, 0]
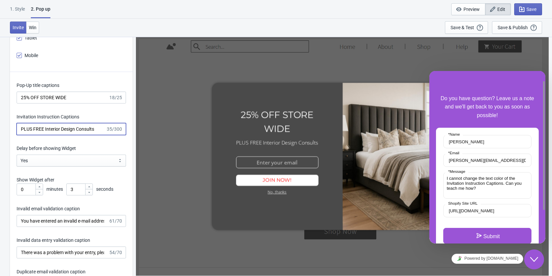
click at [54, 128] on input "PLUS FREE Interior Design Consults" at bounding box center [61, 129] width 89 height 12
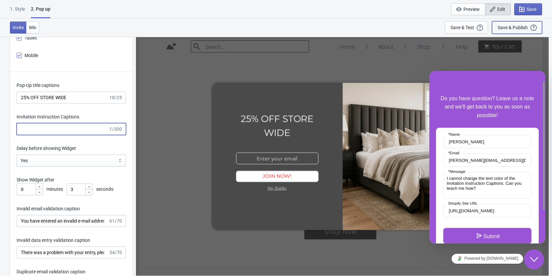
click at [513, 28] on div "Save & Publish" at bounding box center [513, 27] width 30 height 5
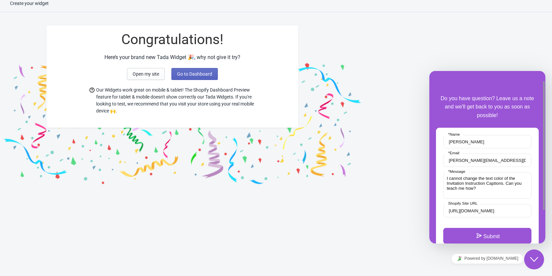
drag, startPoint x: 529, startPoint y: 259, endPoint x: 525, endPoint y: 255, distance: 5.2
click at [529, 259] on div "Close Chat This icon closes the chat window." at bounding box center [534, 259] width 20 height 8
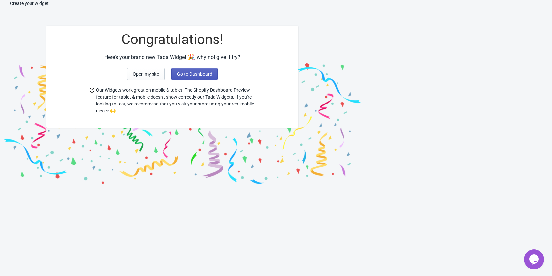
click at [201, 74] on span "Go to Dashboard" at bounding box center [194, 73] width 35 height 5
